Goal: Information Seeking & Learning: Learn about a topic

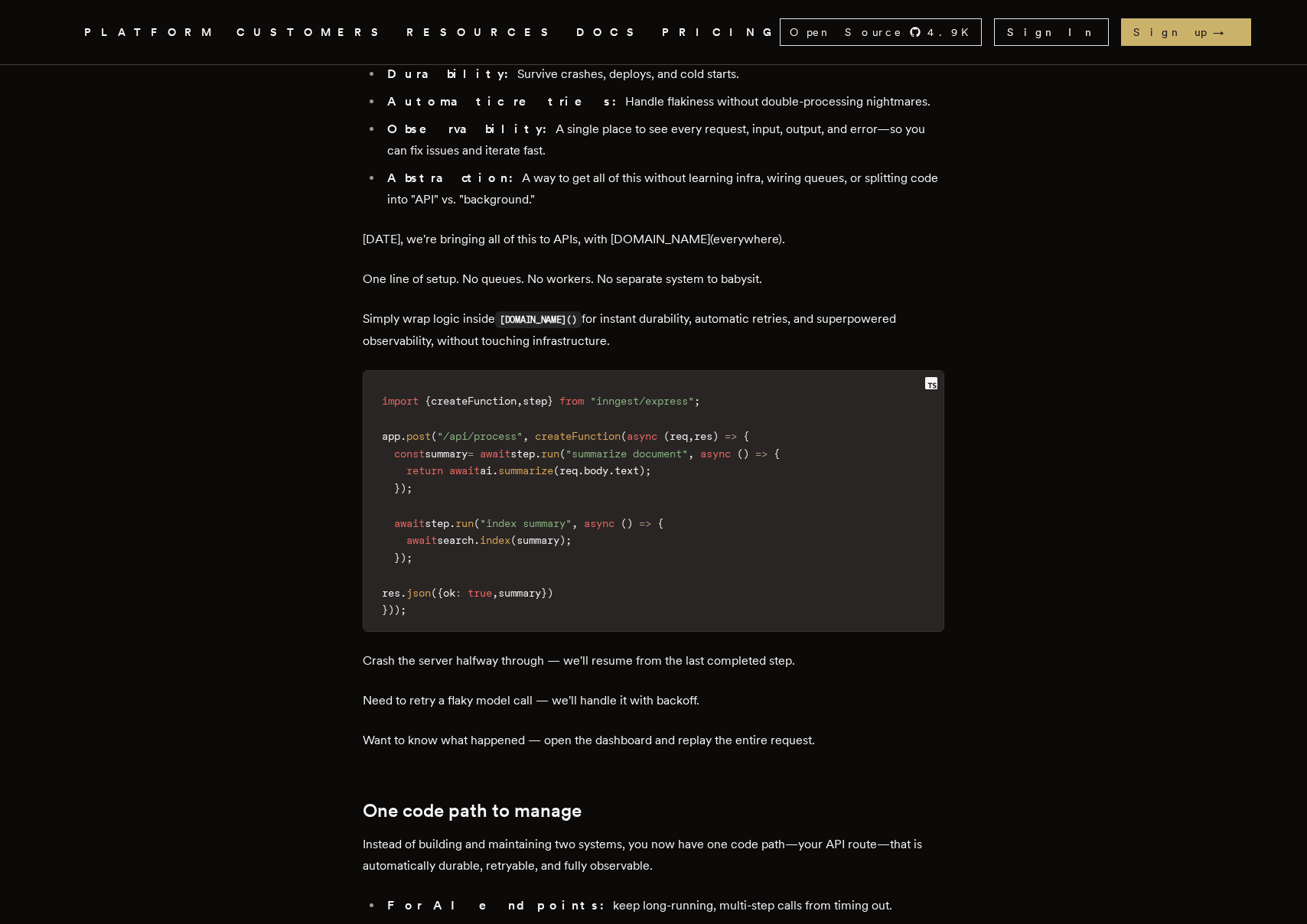
scroll to position [1800, 0]
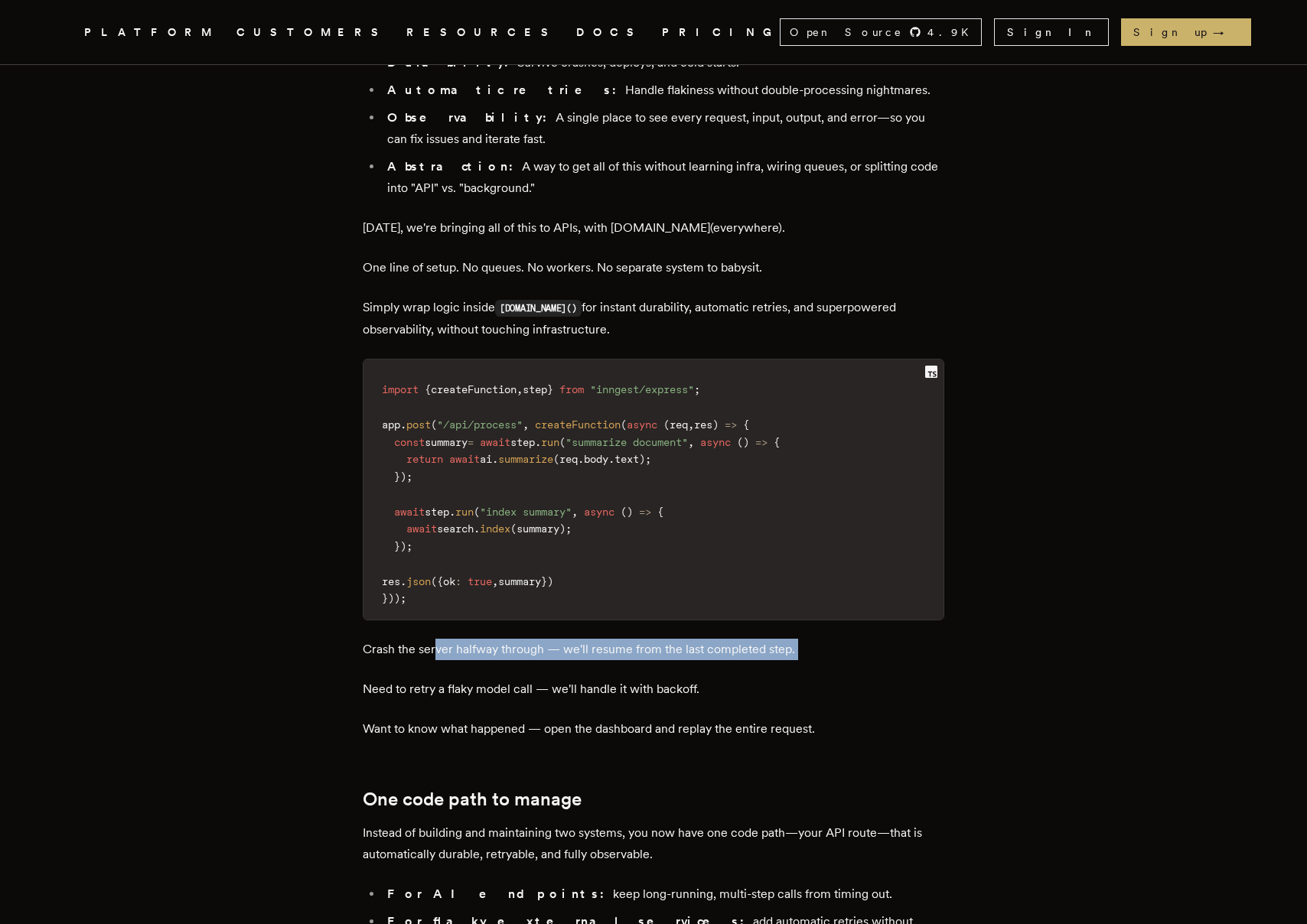
drag, startPoint x: 468, startPoint y: 540, endPoint x: 573, endPoint y: 565, distance: 107.9
click at [573, 565] on div "TLDR: We're bringing one-step durability to APIs. Add a single line of code to …" at bounding box center [653, 147] width 582 height 2626
click at [573, 678] on p "Need to retry a flaky model call — we'll handle it with backoff." at bounding box center [653, 689] width 582 height 21
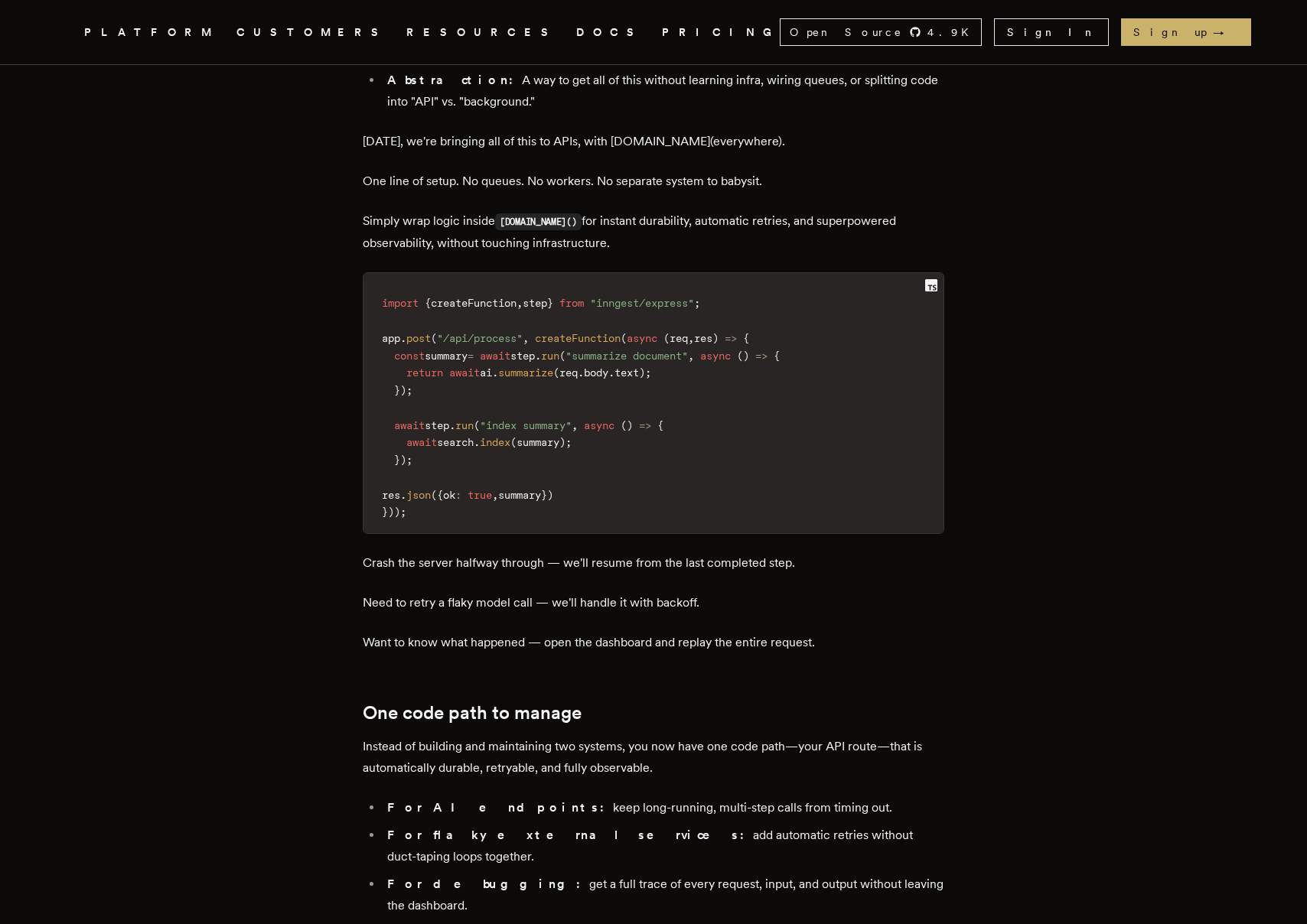
scroll to position [1894, 0]
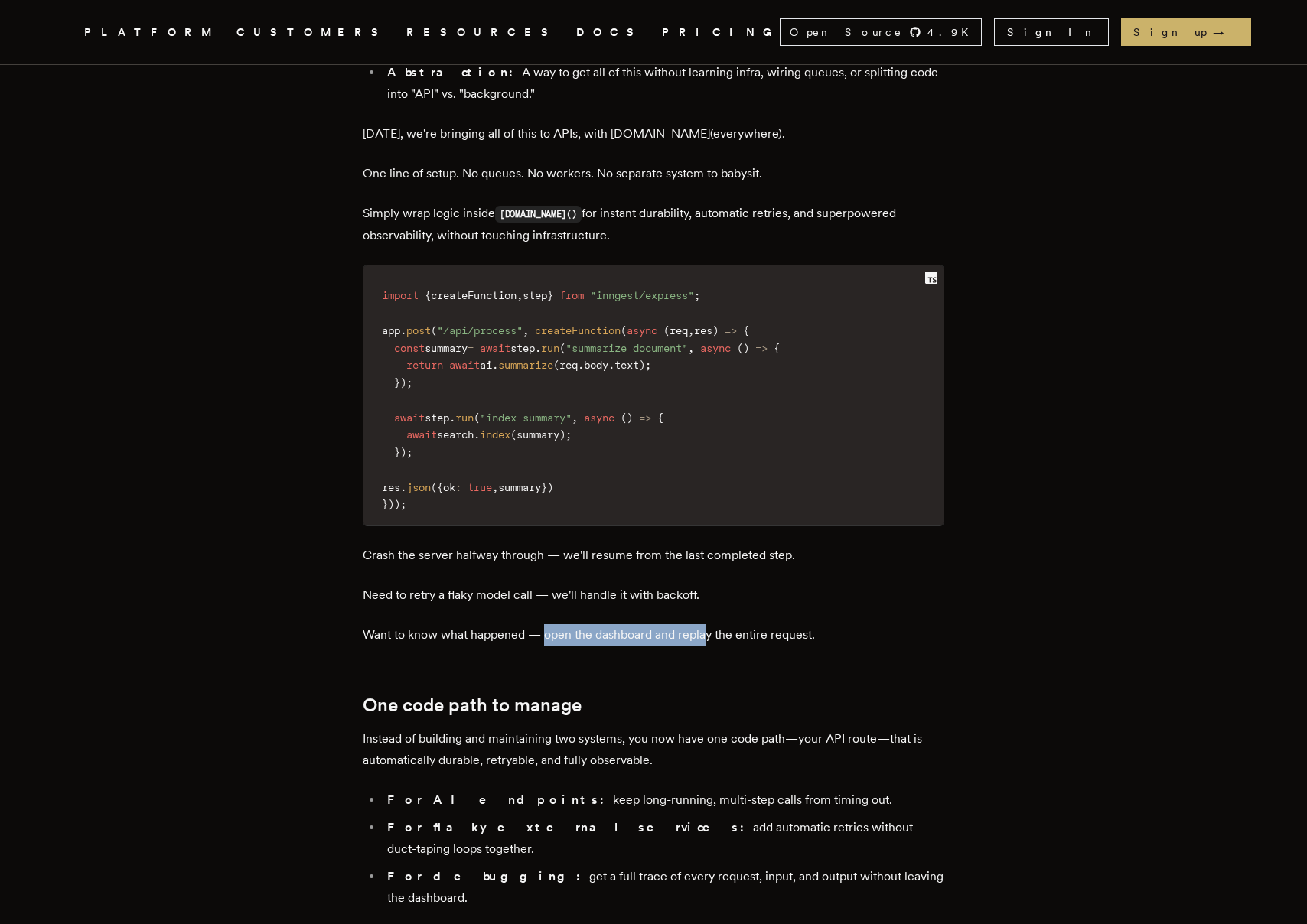
drag, startPoint x: 693, startPoint y: 518, endPoint x: 714, endPoint y: 522, distance: 21.4
click at [714, 624] on p "Want to know what happened — open the dashboard and replay the entire request." at bounding box center [653, 635] width 582 height 21
click at [715, 624] on p "Want to know what happened — open the dashboard and replay the entire request." at bounding box center [653, 635] width 582 height 21
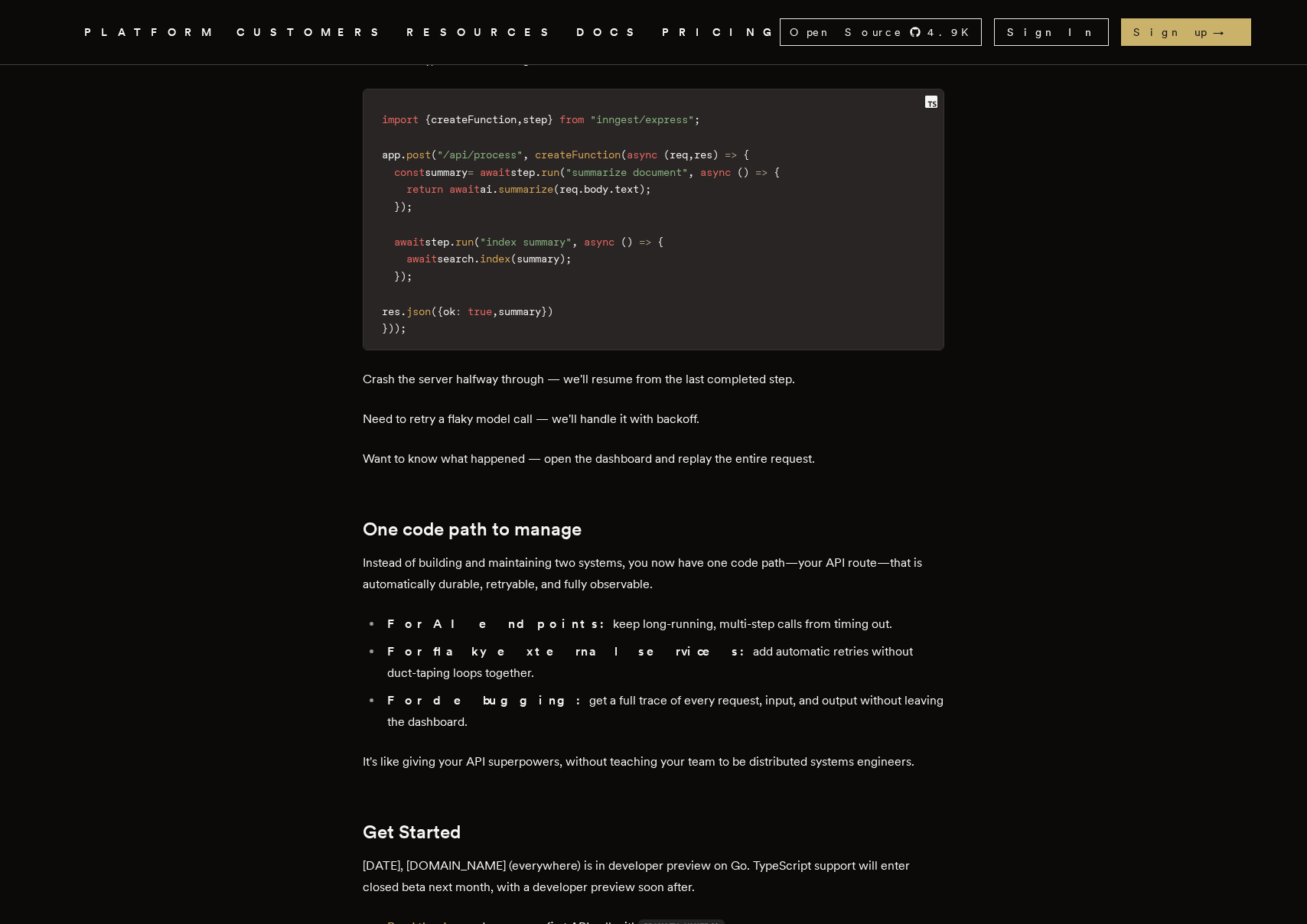
scroll to position [2071, 0]
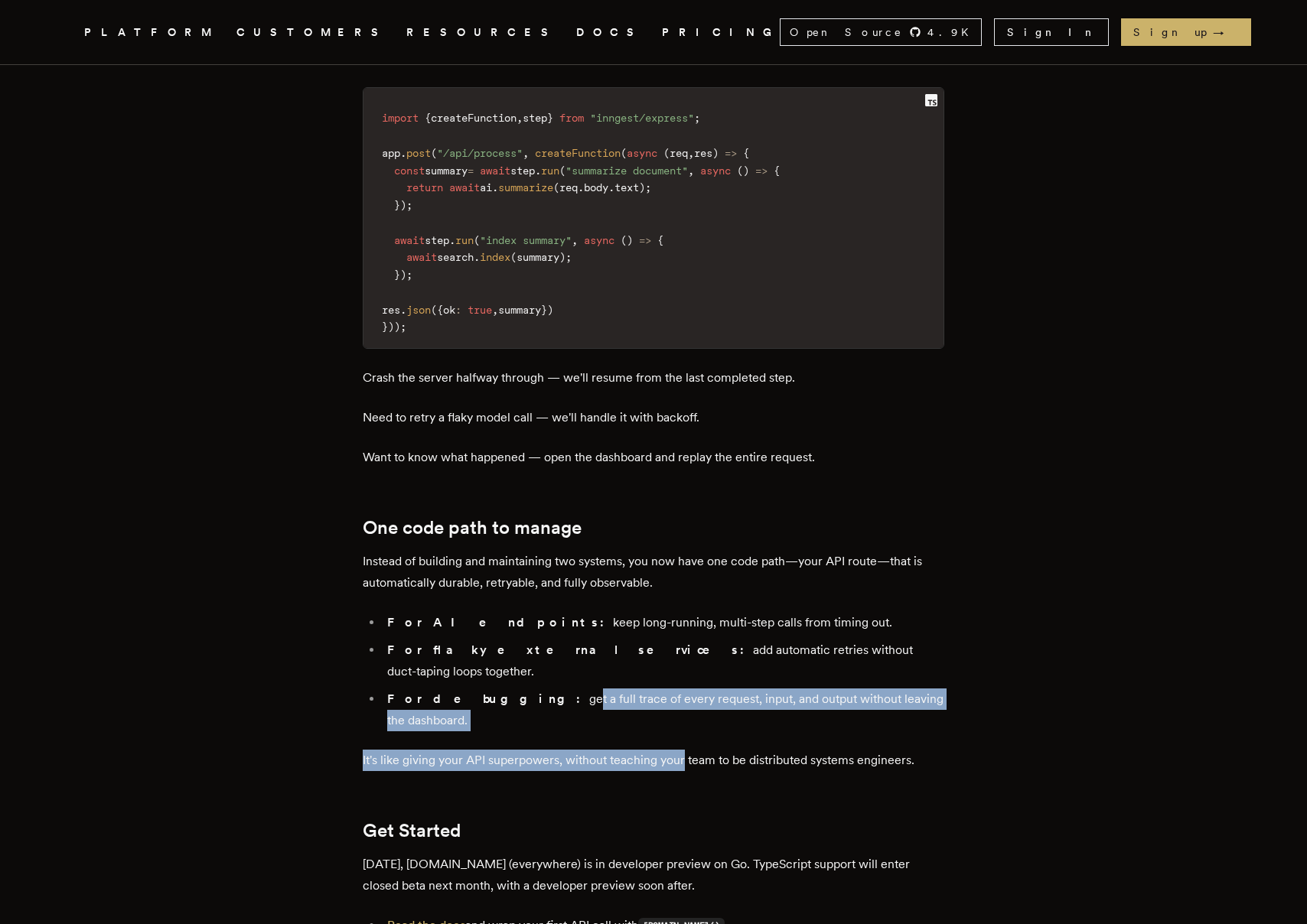
drag, startPoint x: 488, startPoint y: 570, endPoint x: 689, endPoint y: 596, distance: 202.7
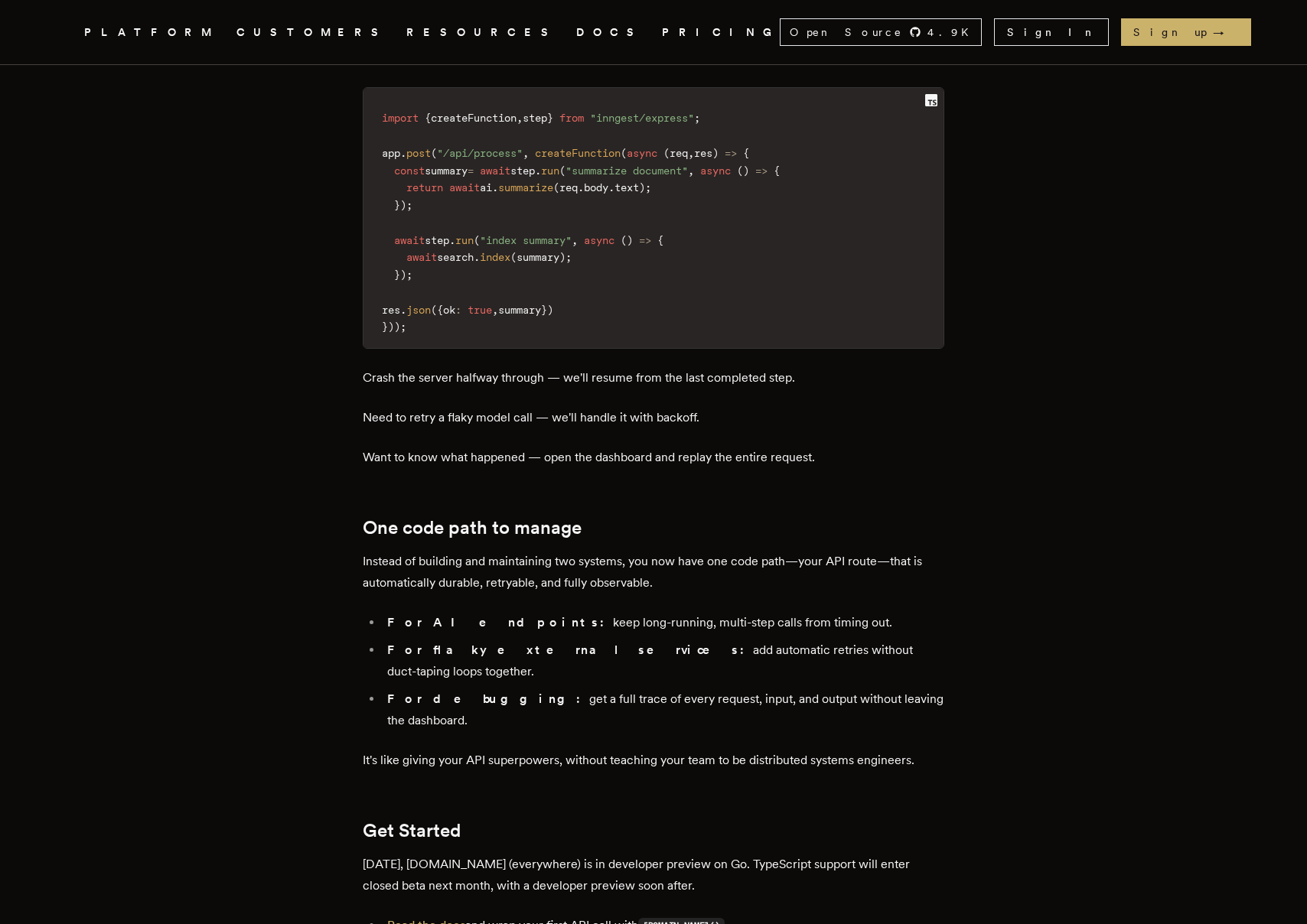
drag, startPoint x: 689, startPoint y: 596, endPoint x: 676, endPoint y: 597, distance: 13.0
click at [688, 750] on p "It's like giving your API superpowers, without teaching your team to be distrib…" at bounding box center [653, 760] width 582 height 21
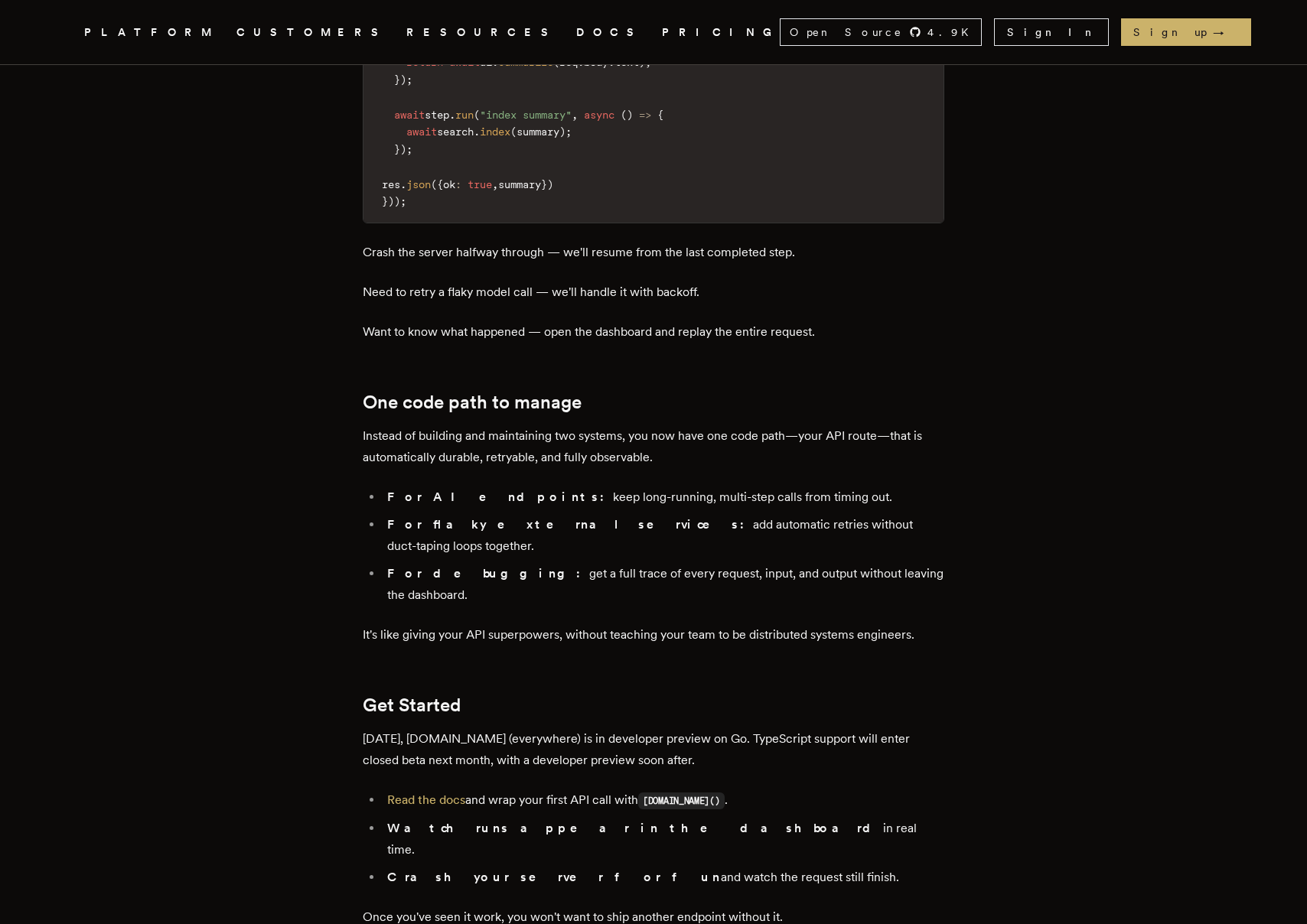
scroll to position [2203, 0]
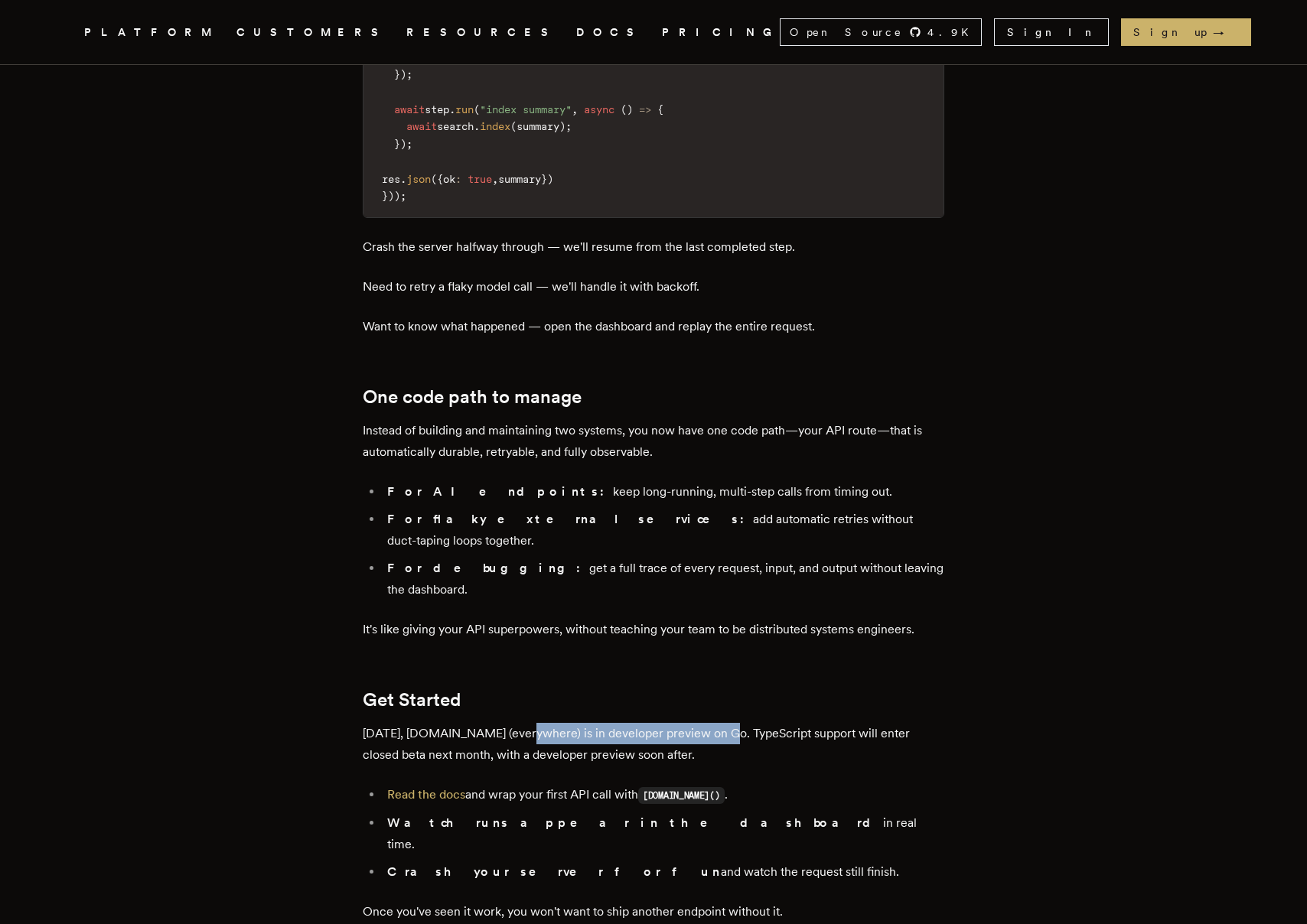
drag, startPoint x: 521, startPoint y: 577, endPoint x: 710, endPoint y: 584, distance: 189.1
click at [711, 723] on p "Today, step.run (everywhere) is in developer preview on Go. TypeScript support …" at bounding box center [653, 744] width 582 height 43
click at [710, 723] on p "Today, step.run (everywhere) is in developer preview on Go. TypeScript support …" at bounding box center [653, 744] width 582 height 43
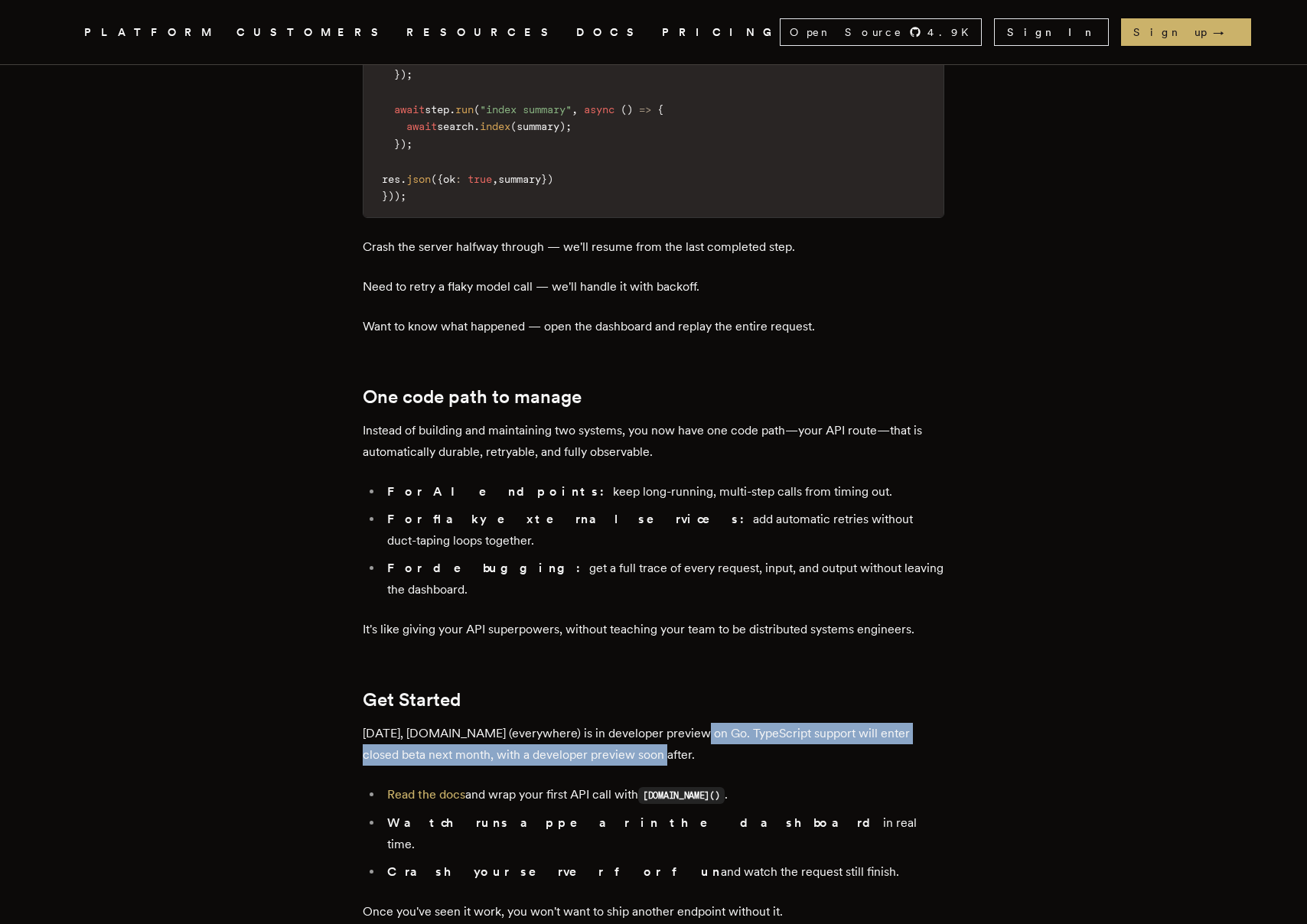
drag, startPoint x: 685, startPoint y: 572, endPoint x: 834, endPoint y: 601, distance: 151.8
click at [834, 723] on p "Today, step.run (everywhere) is in developer preview on Go. TypeScript support …" at bounding box center [653, 744] width 582 height 43
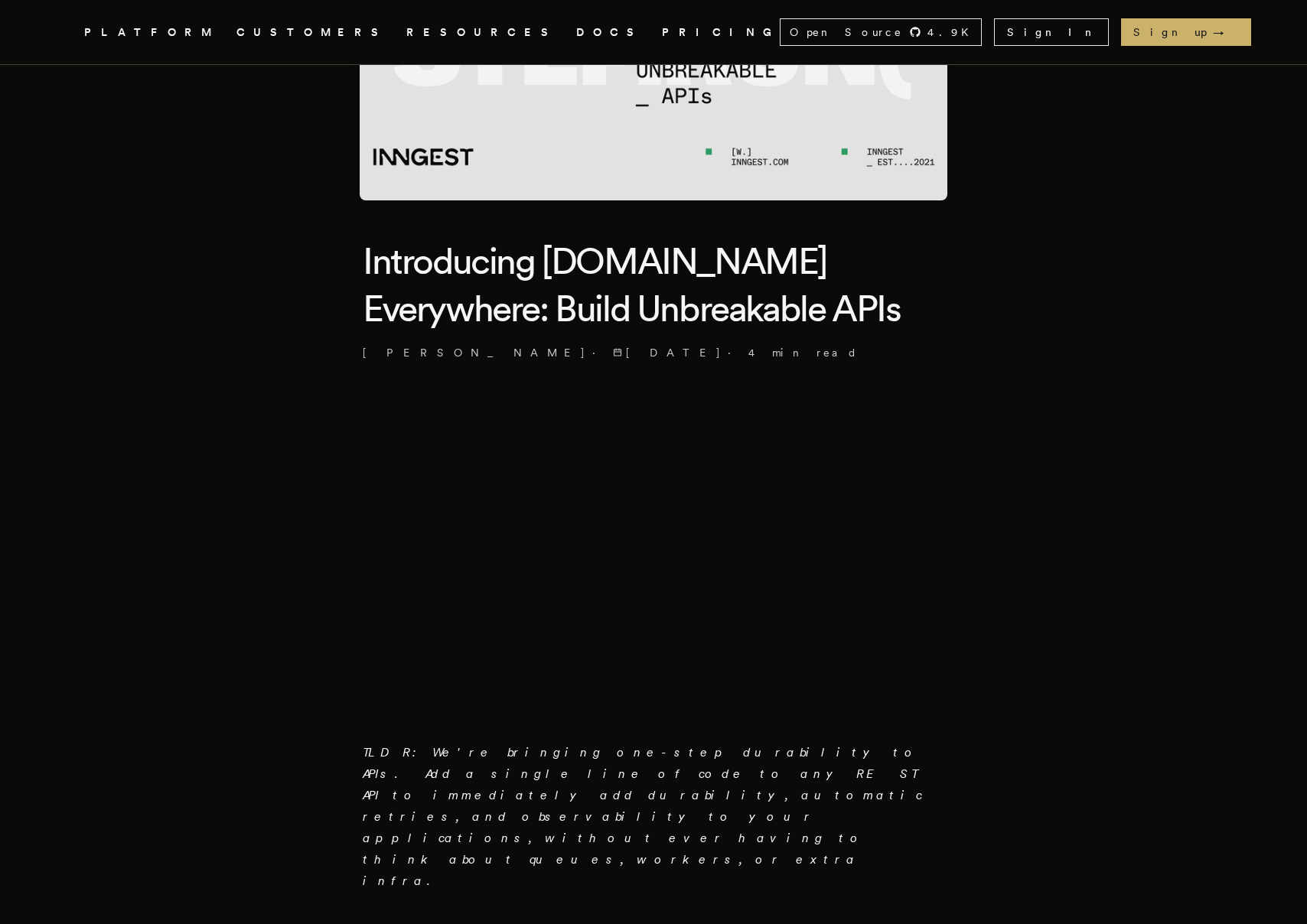
scroll to position [0, 0]
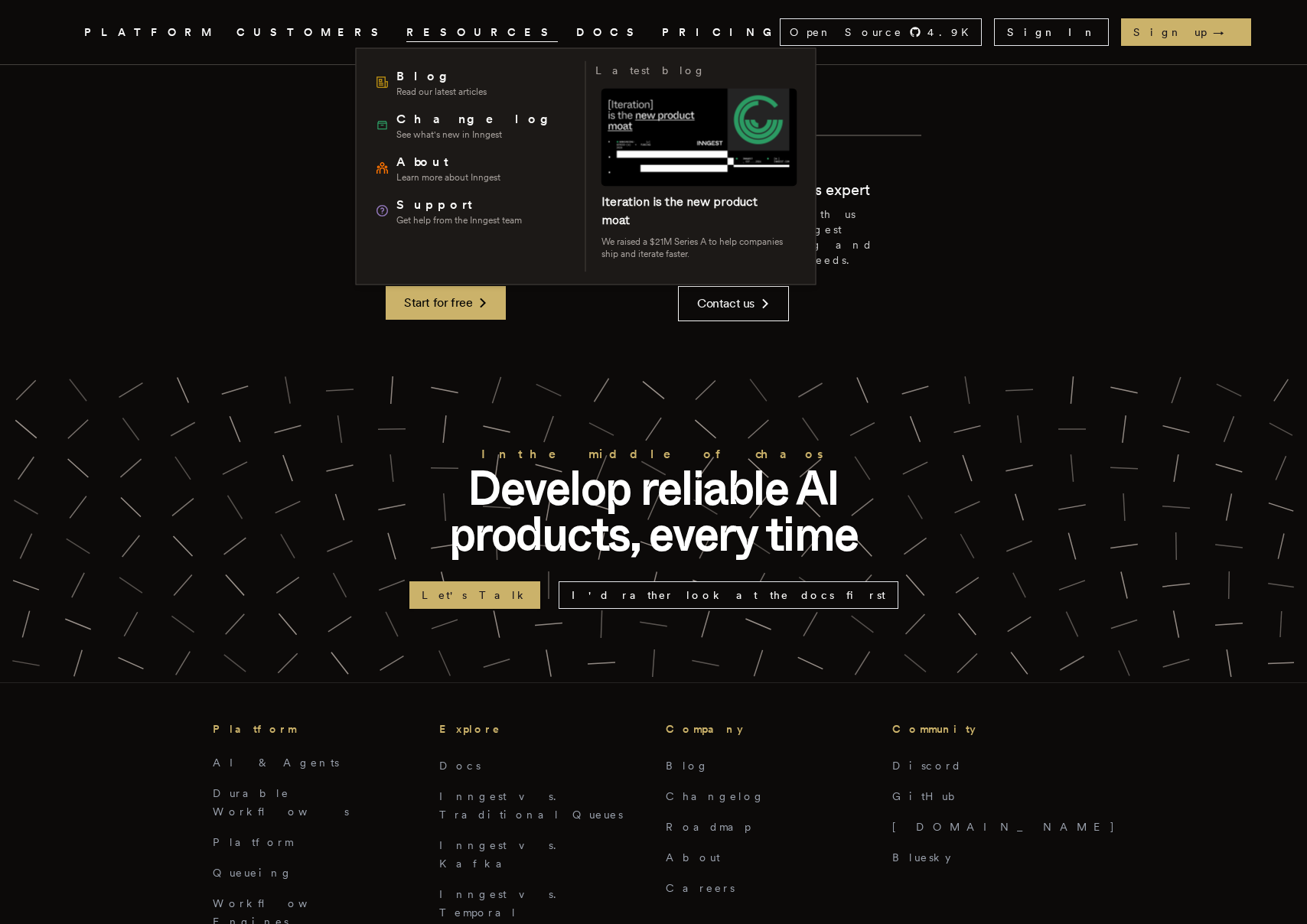
scroll to position [3833, 0]
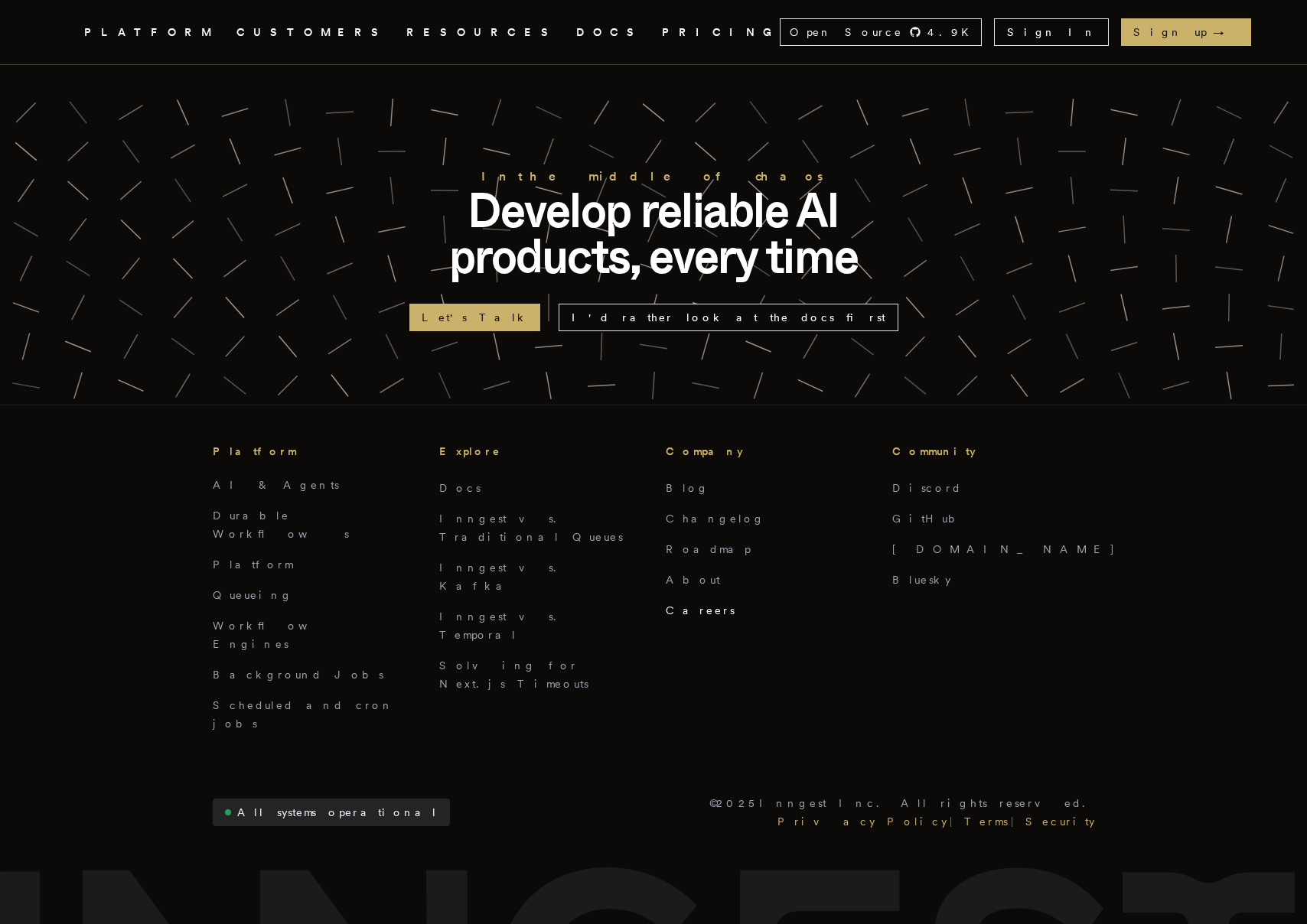
click at [689, 604] on link "Careers" at bounding box center [700, 610] width 69 height 12
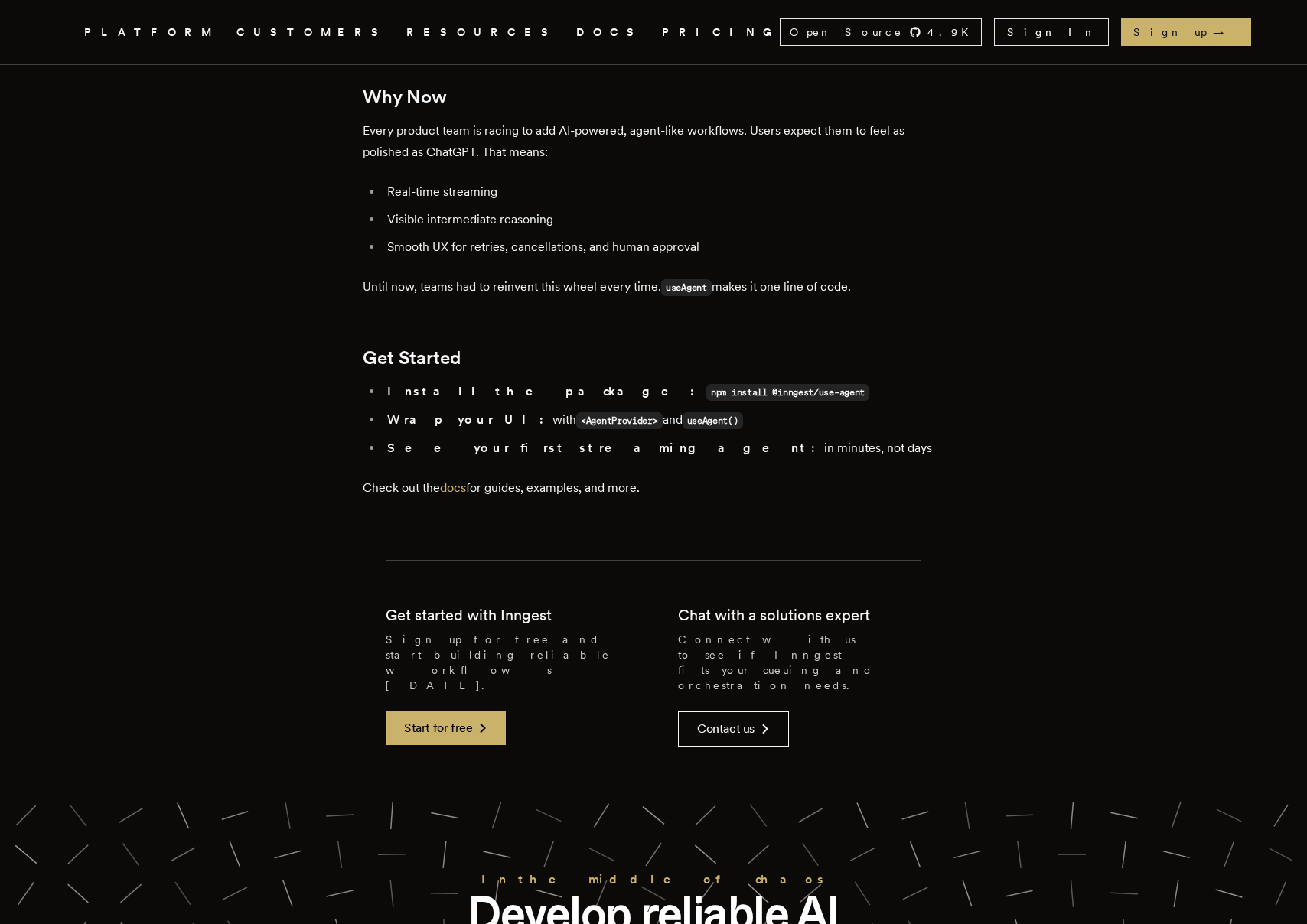
scroll to position [2782, 0]
click at [458, 482] on link "docs" at bounding box center [453, 489] width 26 height 14
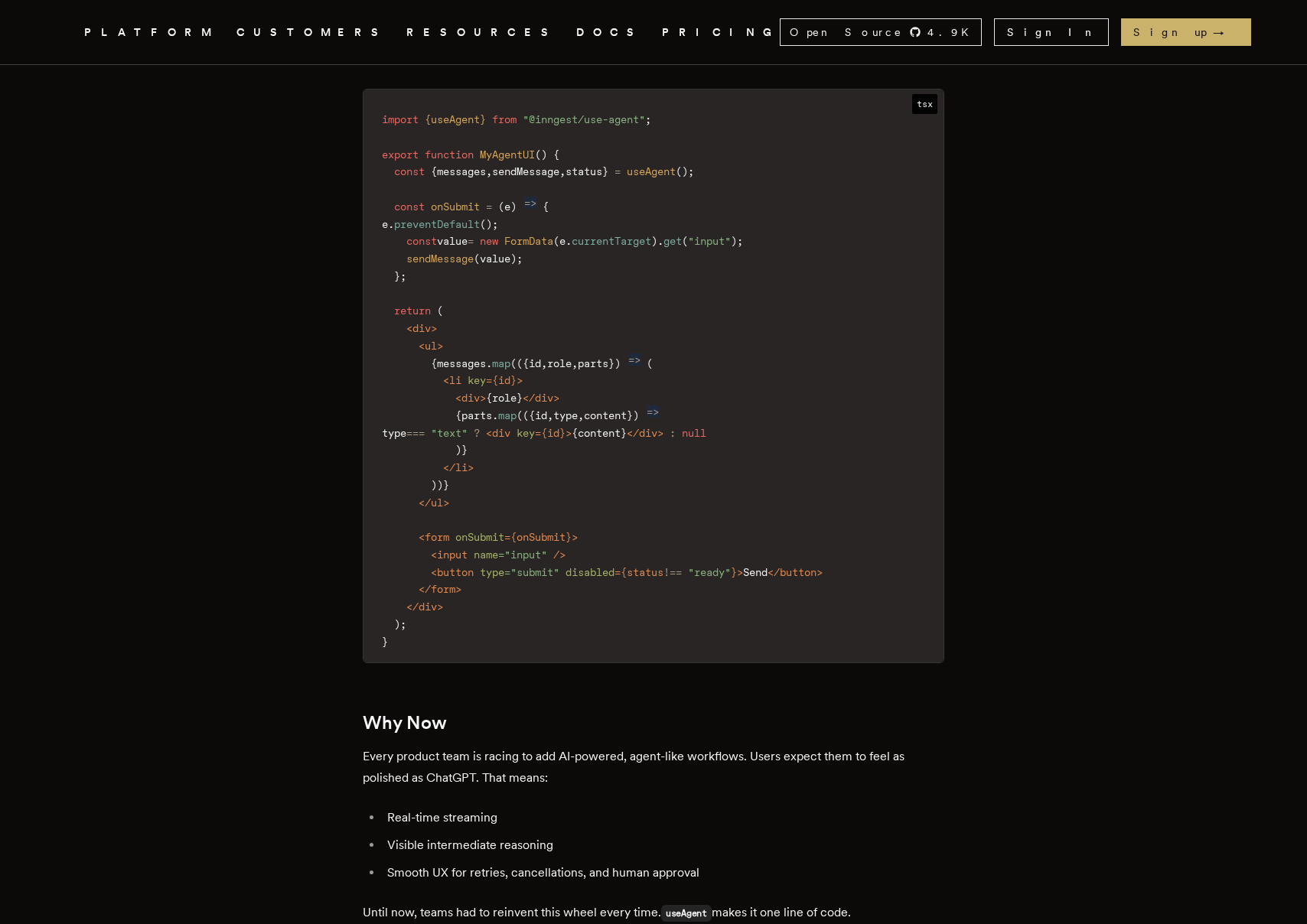
scroll to position [2256, 0]
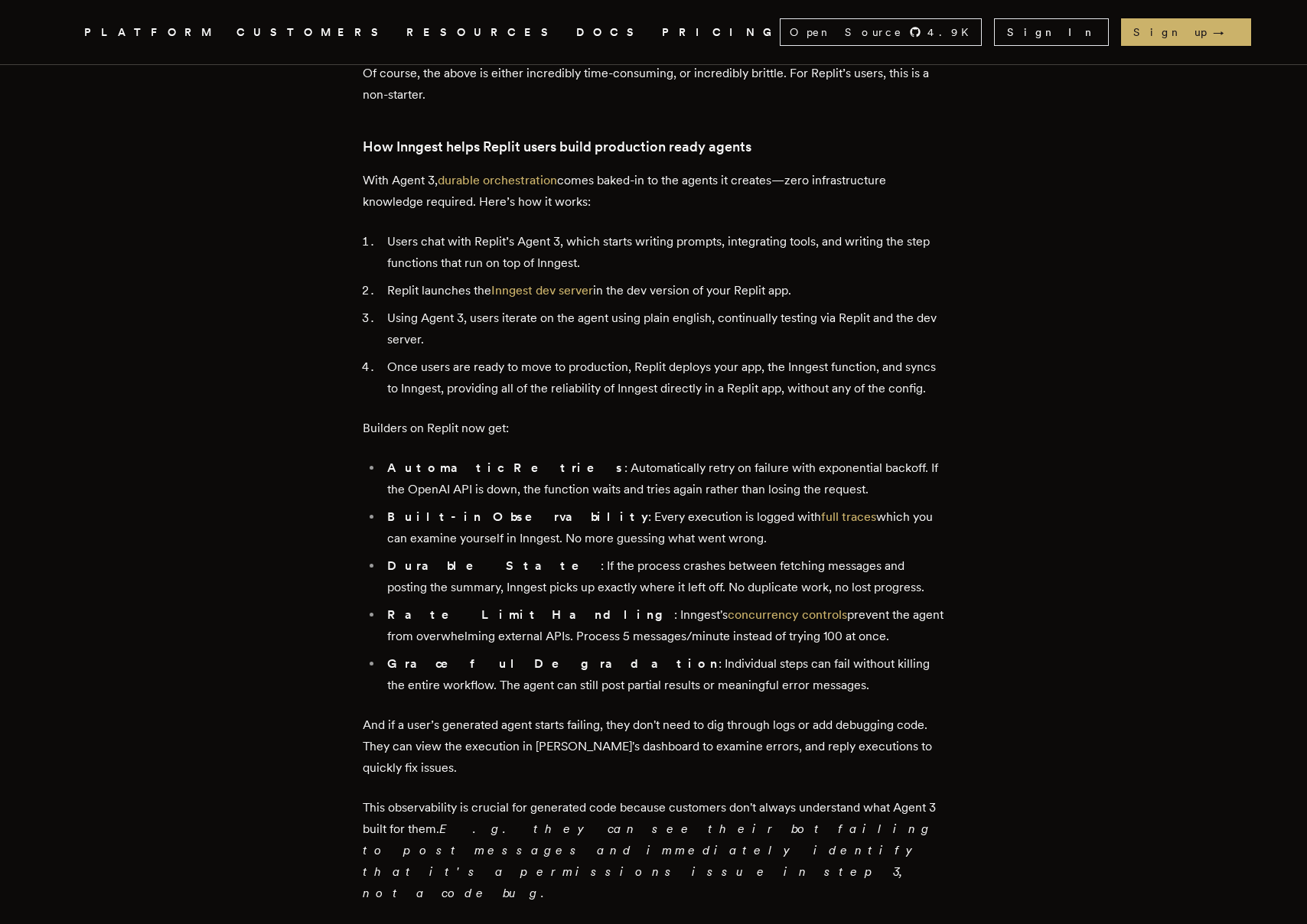
scroll to position [1308, 0]
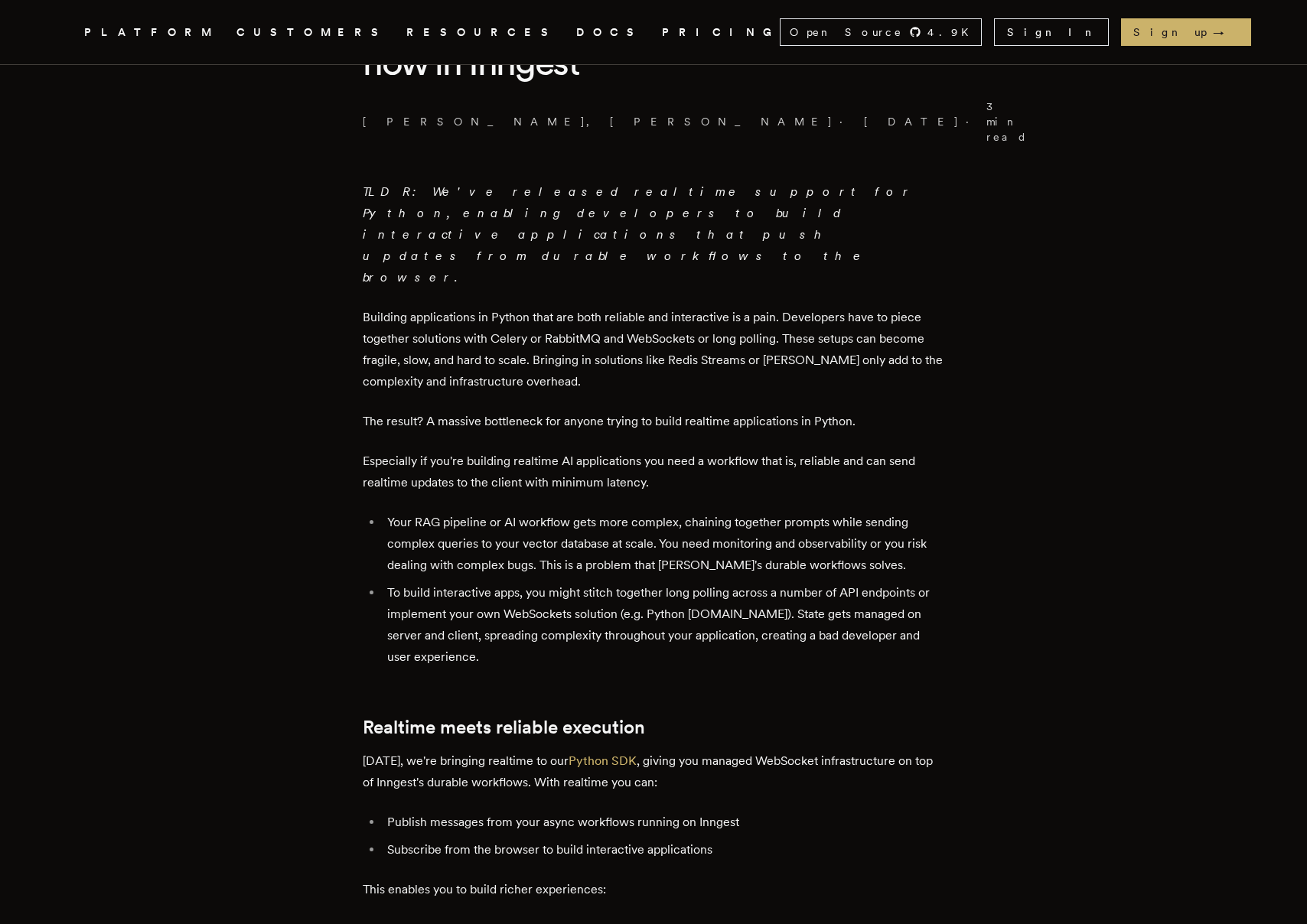
scroll to position [482, 0]
